Goal: Transaction & Acquisition: Subscribe to service/newsletter

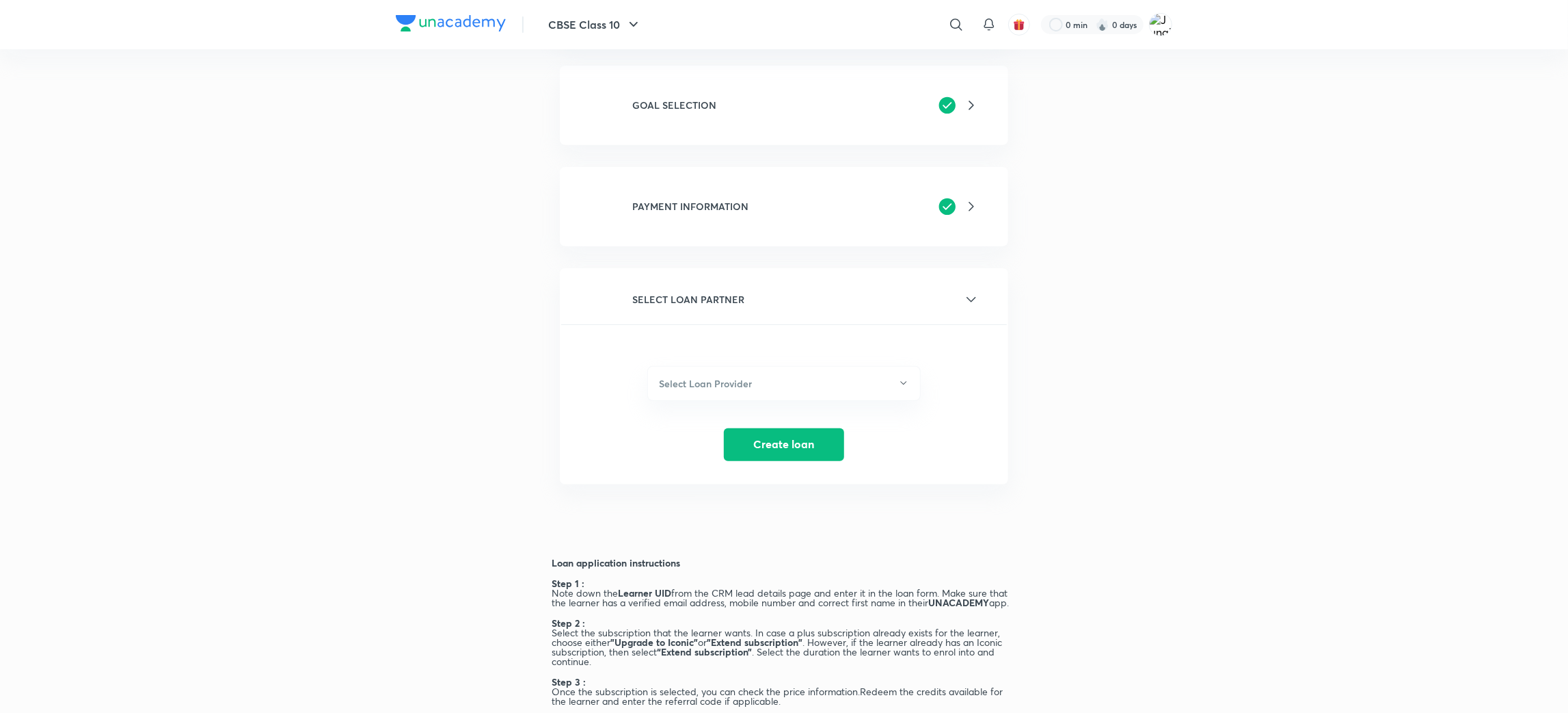
click at [695, 70] on div "GOAL SELECTION Subscription Type Online Offline Store Select subscription ICONI…" at bounding box center [784, 105] width 448 height 79
click at [692, 102] on h6 "GOAL SELECTION" at bounding box center [674, 105] width 84 height 14
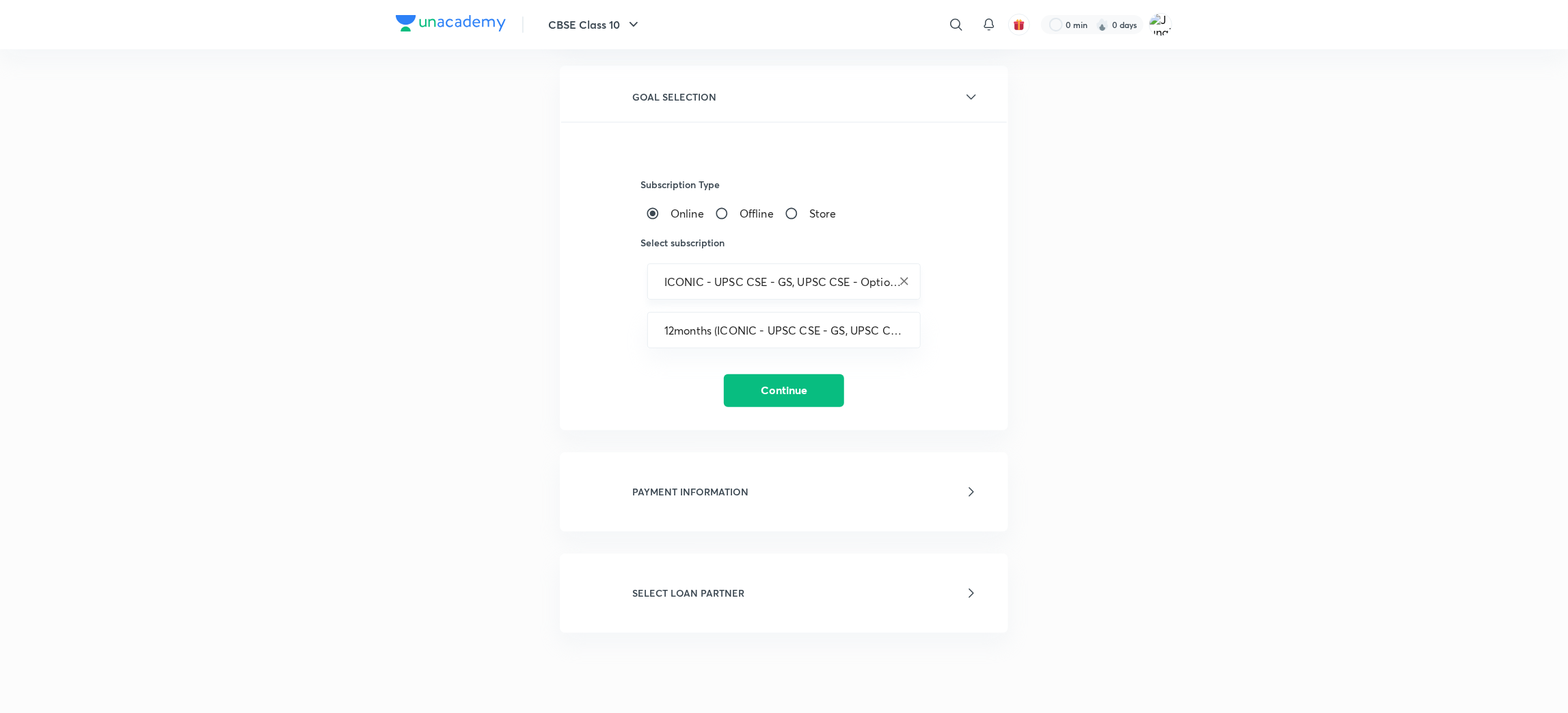
drag, startPoint x: 904, startPoint y: 282, endPoint x: 895, endPoint y: 278, distance: 9.8
click at [904, 281] on icon "Clear" at bounding box center [904, 281] width 13 height 13
click at [862, 278] on input "text" at bounding box center [784, 282] width 239 height 13
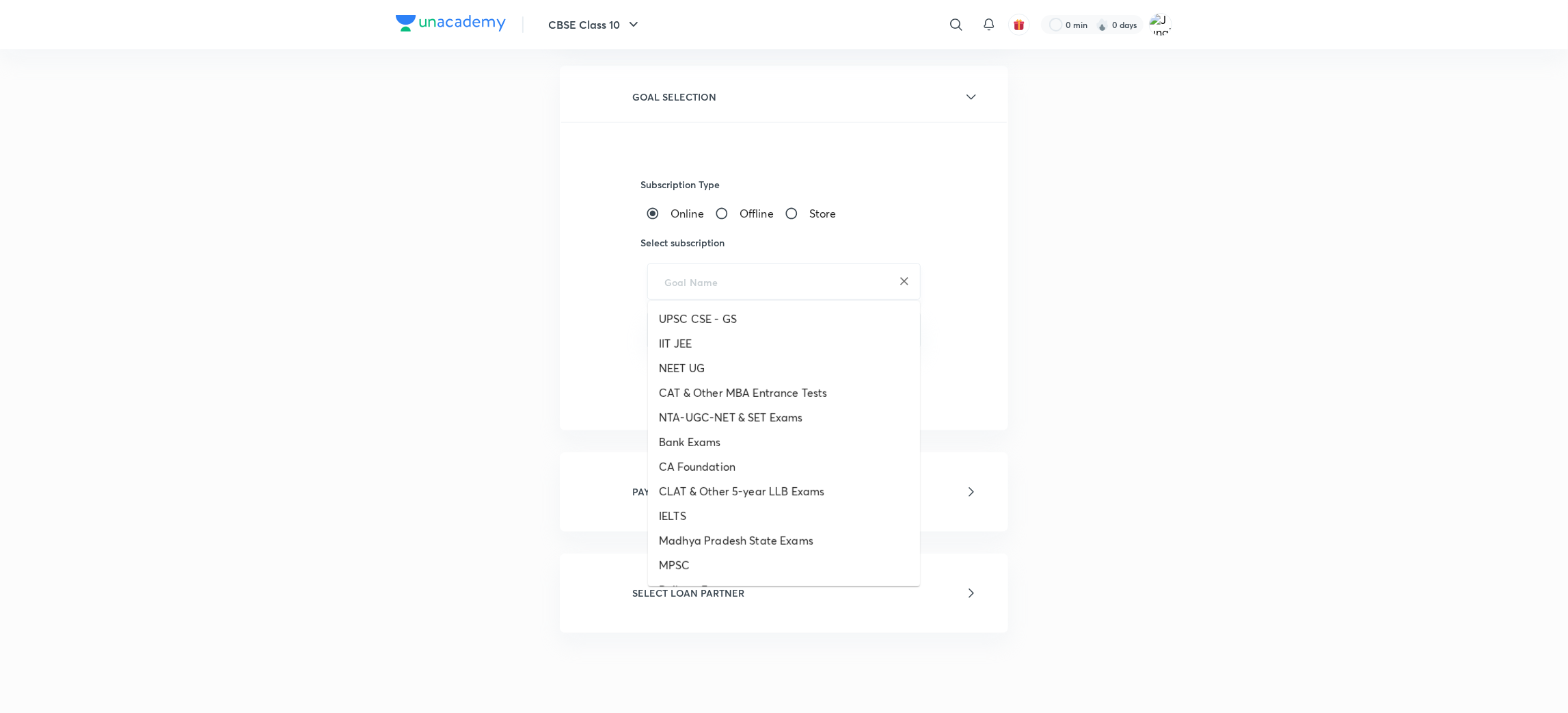
paste input "UPSC CSE - GS, UPSC CSE - Optional"
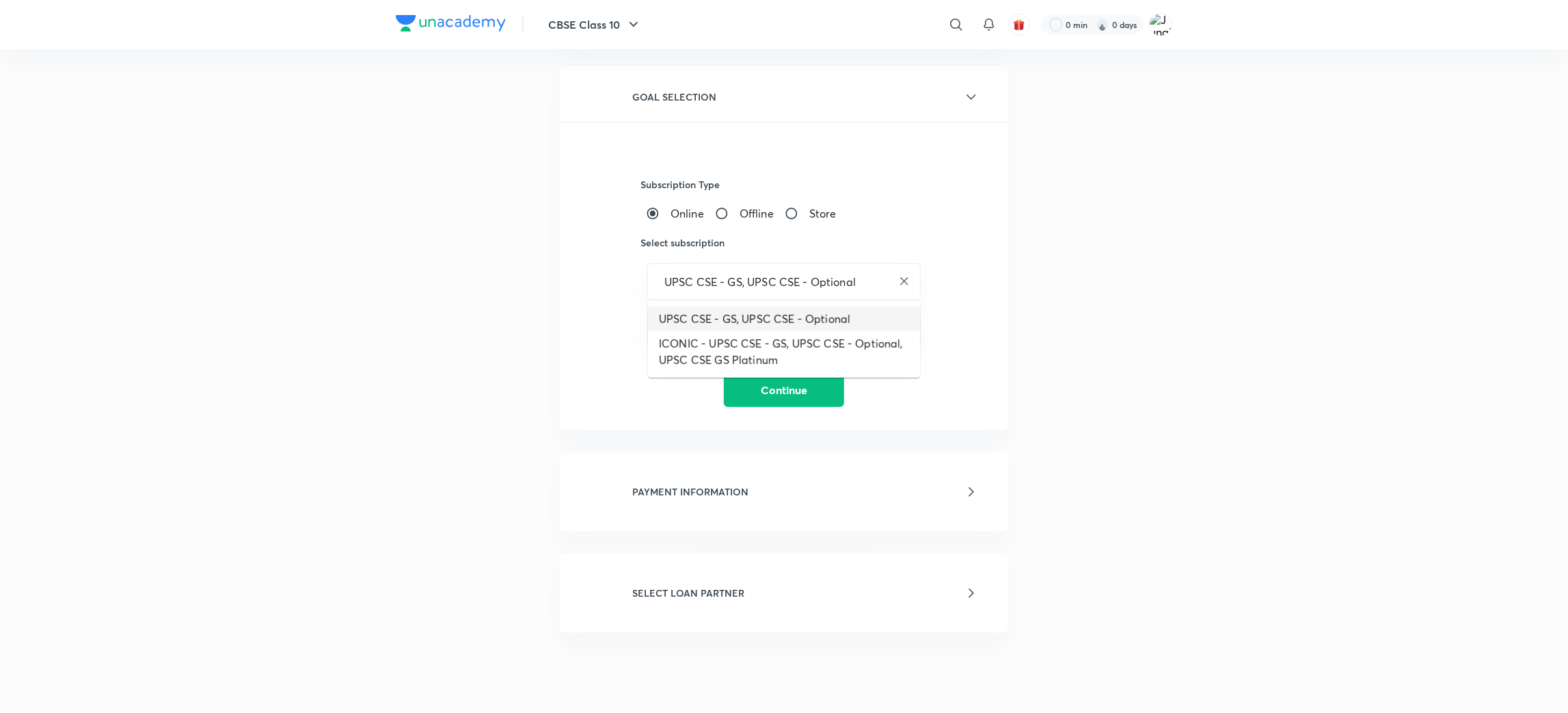
click at [822, 323] on li "UPSC CSE - GS, UPSC CSE - Optional" at bounding box center [784, 318] width 272 height 24
type input "UPSC CSE - GS, UPSC CSE - Optional"
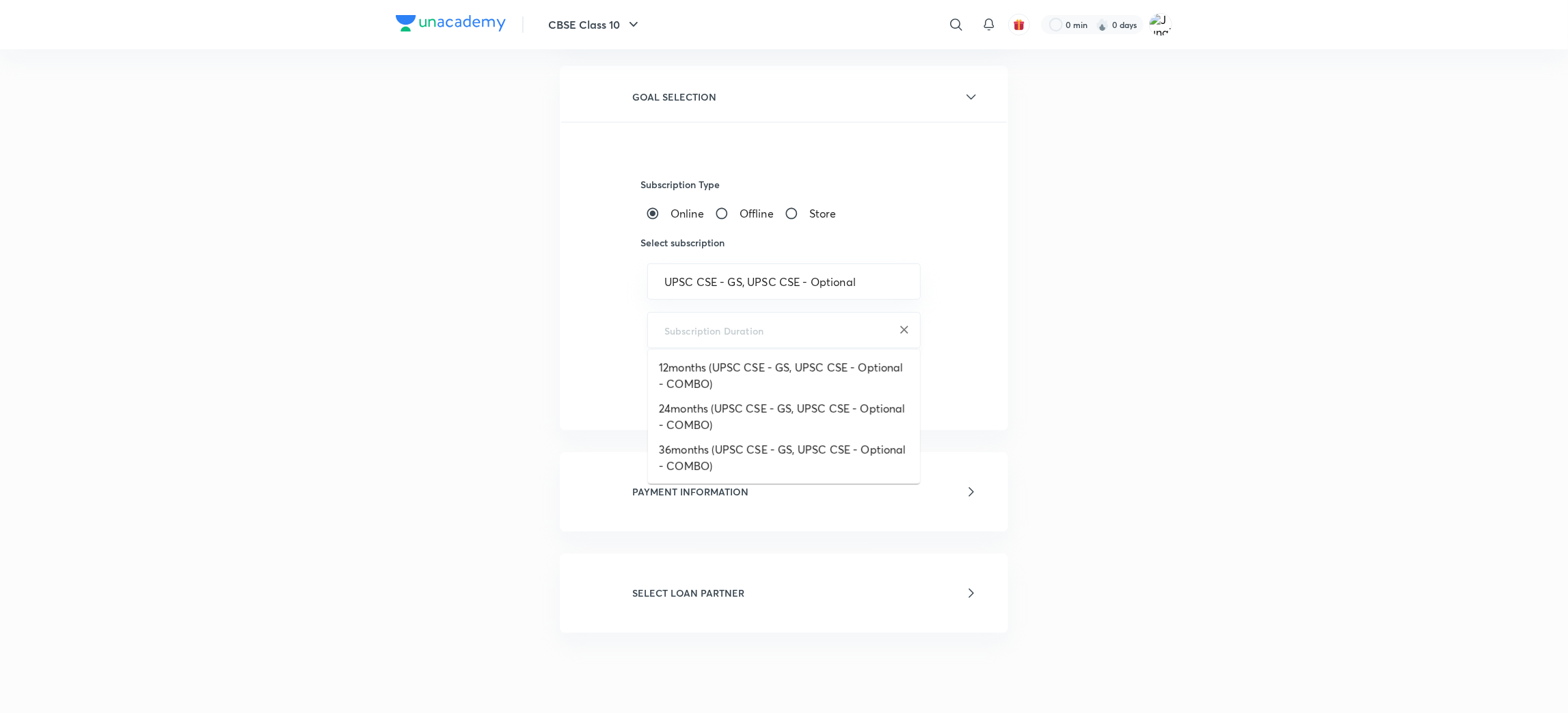
click at [836, 332] on input "text" at bounding box center [784, 329] width 239 height 13
click at [724, 449] on li "36months (UPSC CSE - GS, UPSC CSE - Optional - COMBO)" at bounding box center [784, 457] width 272 height 41
type input "36months (UPSC CSE - GS, UPSC CSE - Optional - COMBO)"
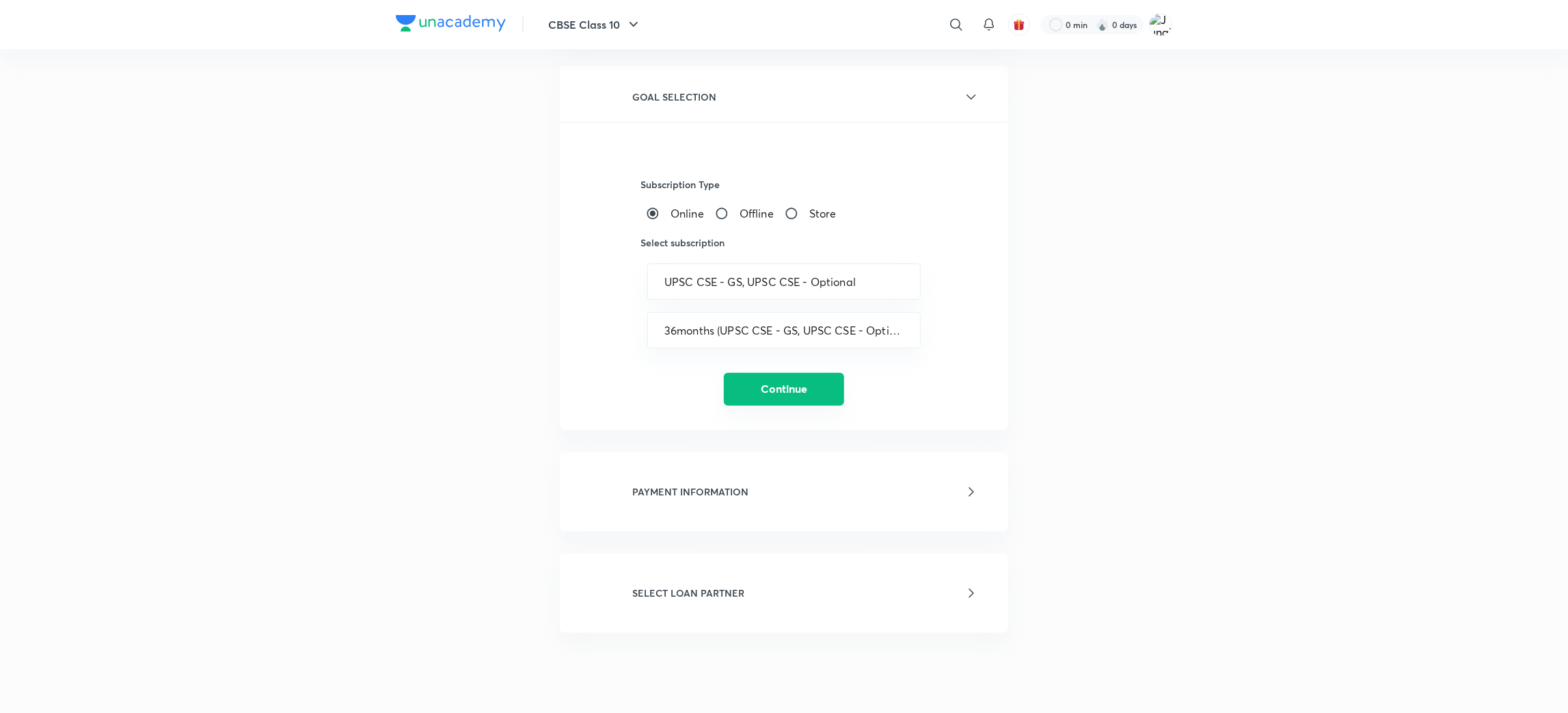
click at [753, 393] on button "Continue" at bounding box center [783, 389] width 120 height 33
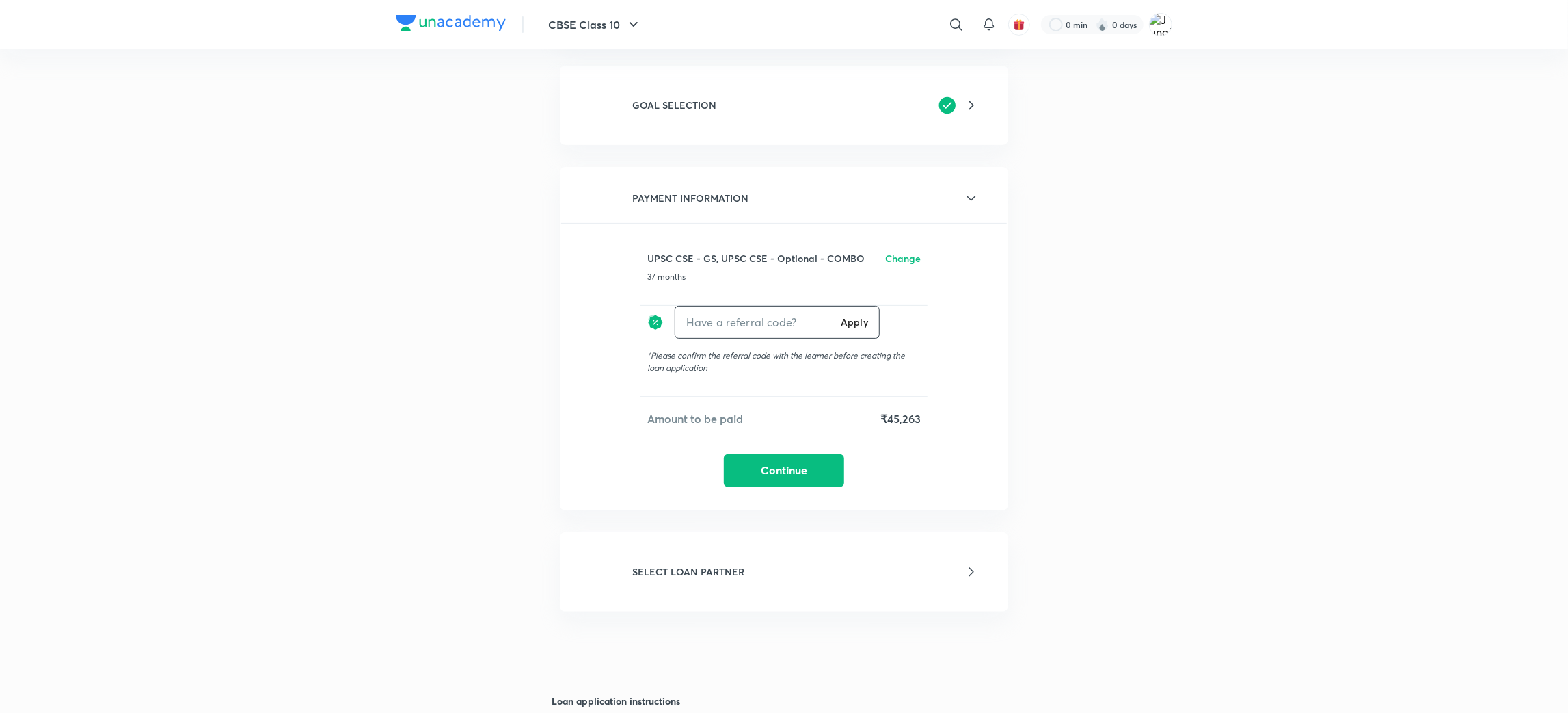
click at [729, 320] on input "text" at bounding box center [755, 322] width 160 height 32
type input "Unacademy"
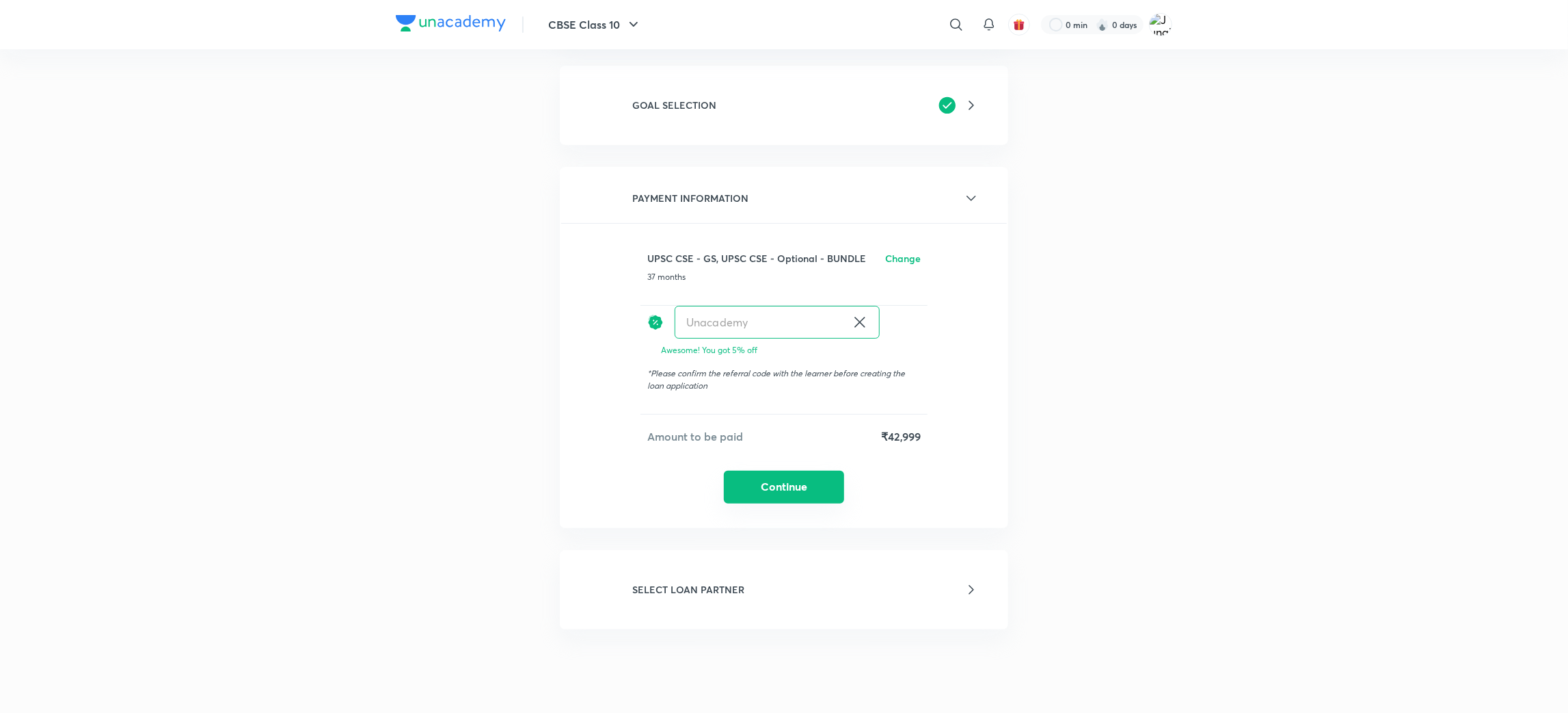
click at [795, 483] on button "Continue" at bounding box center [783, 487] width 120 height 33
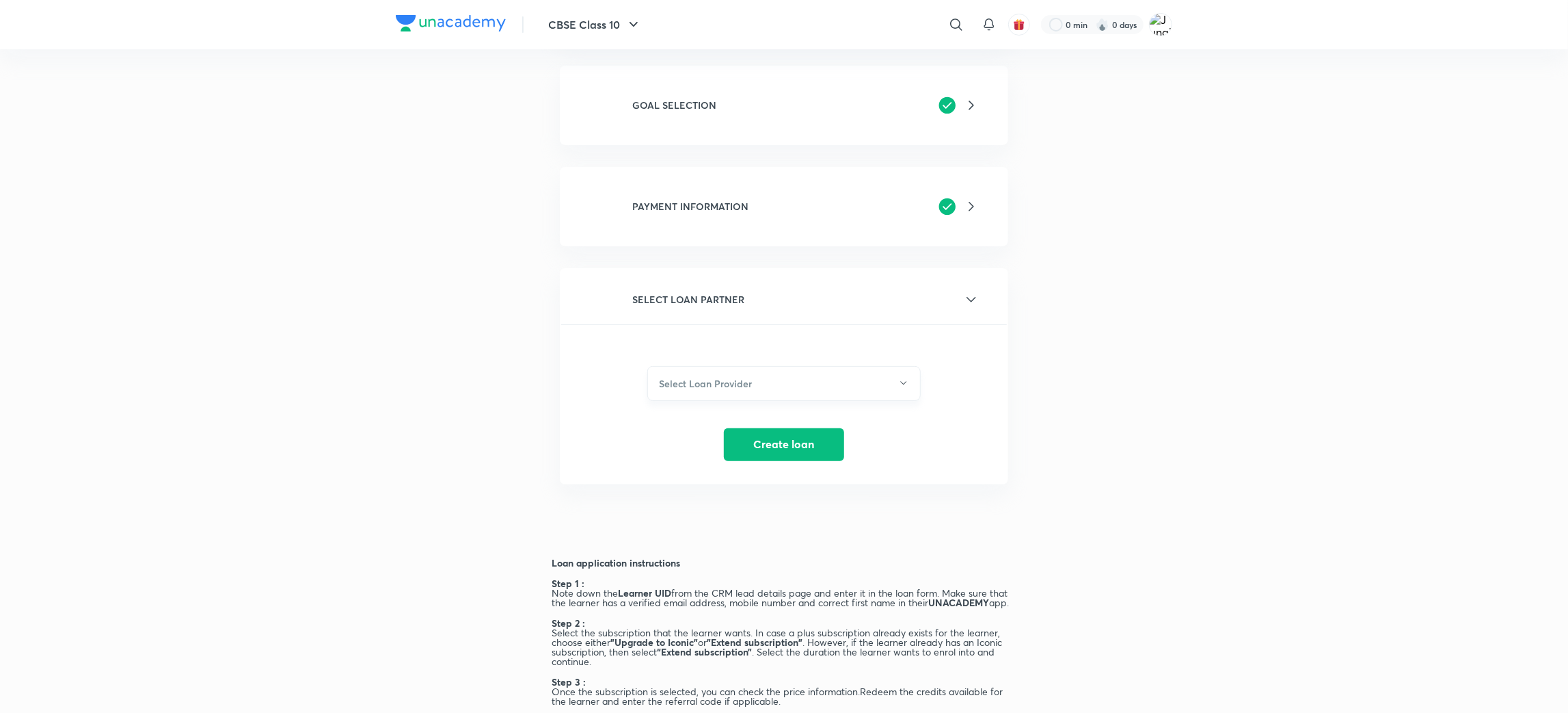
click at [770, 387] on button "Select Loan Provider" at bounding box center [784, 383] width 274 height 35
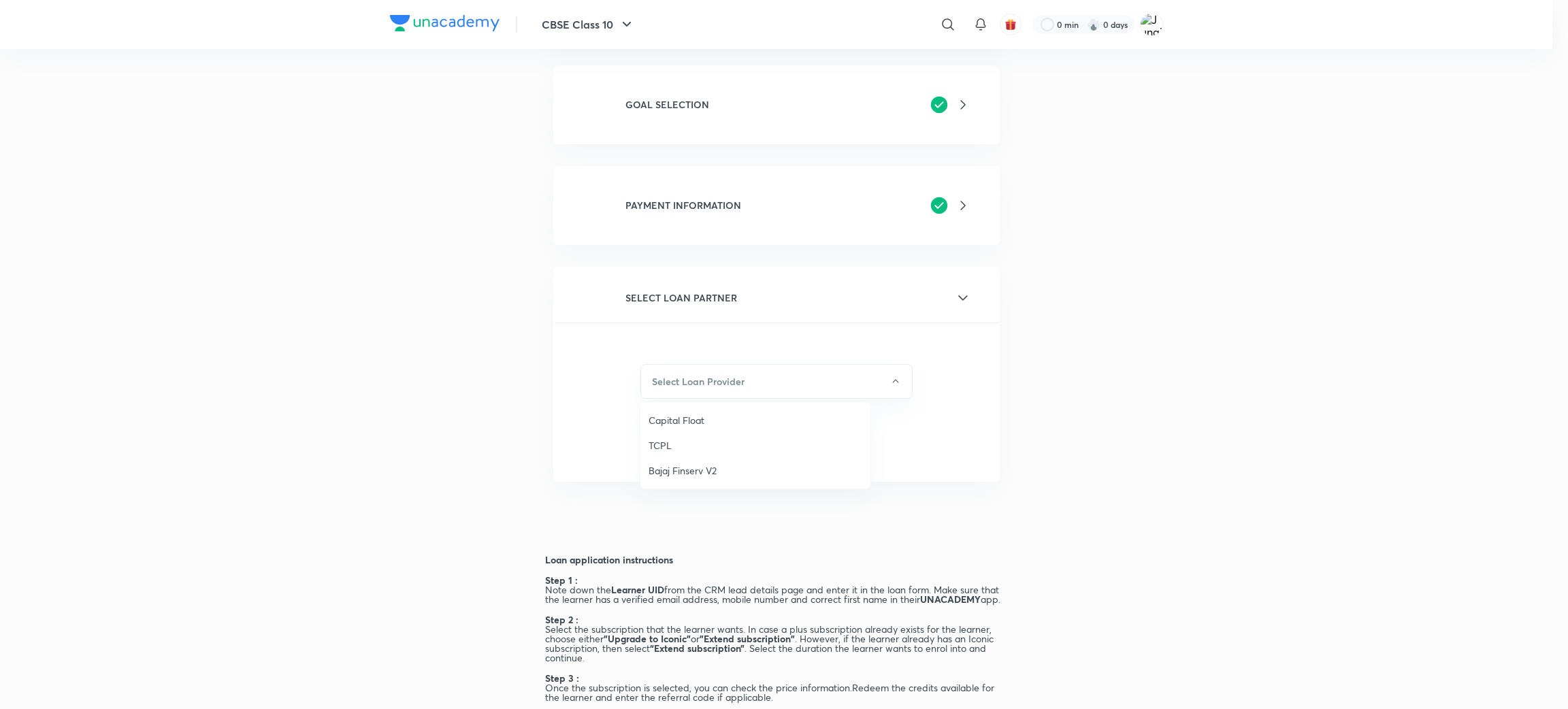
click at [991, 337] on div at bounding box center [784, 354] width 1568 height 709
